Goal: Task Accomplishment & Management: Manage account settings

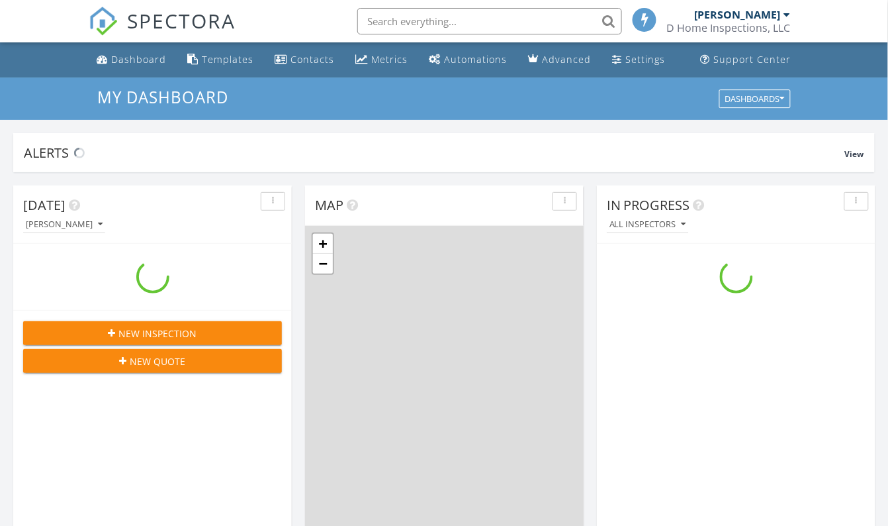
scroll to position [1224, 908]
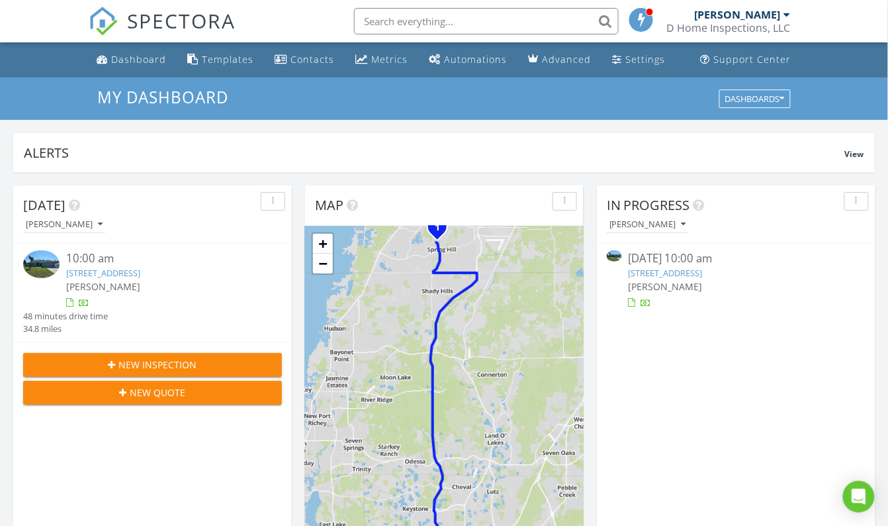
click at [132, 274] on link "[STREET_ADDRESS]" at bounding box center [103, 273] width 74 height 12
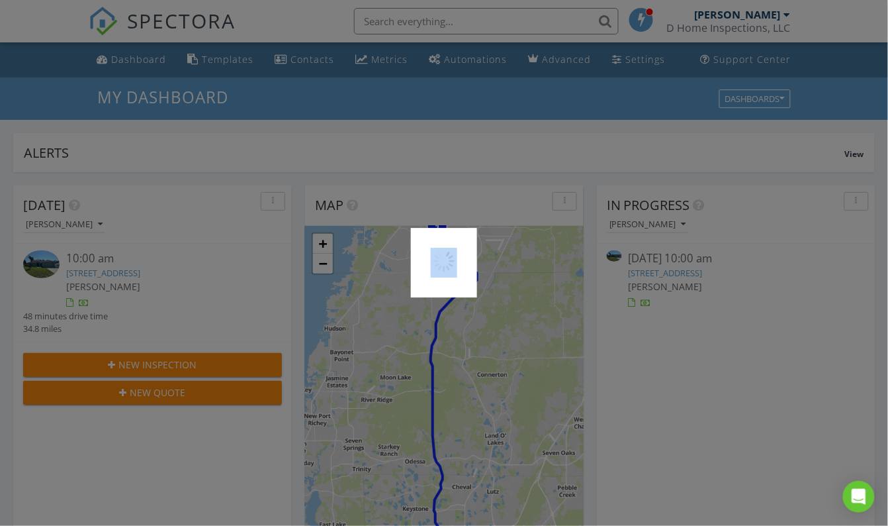
click at [132, 274] on div at bounding box center [444, 263] width 888 height 526
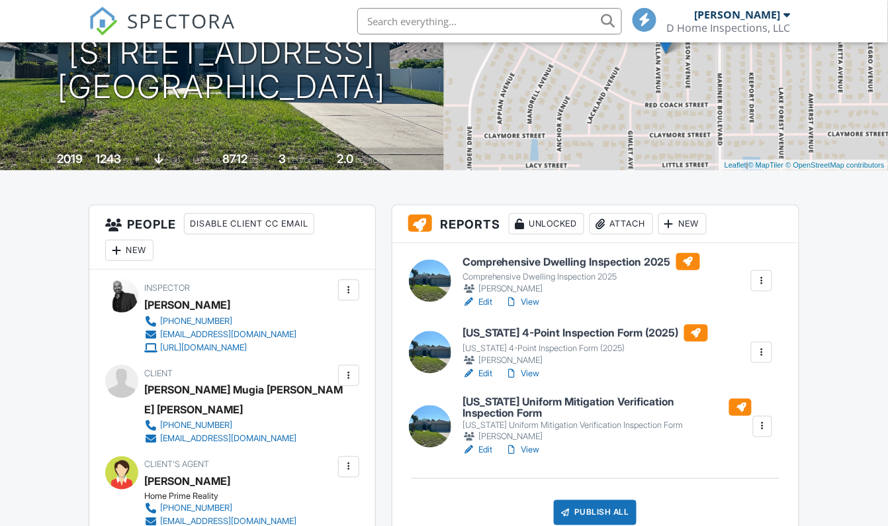
click at [534, 299] on link "View" at bounding box center [523, 301] width 34 height 13
